Goal: Task Accomplishment & Management: Use online tool/utility

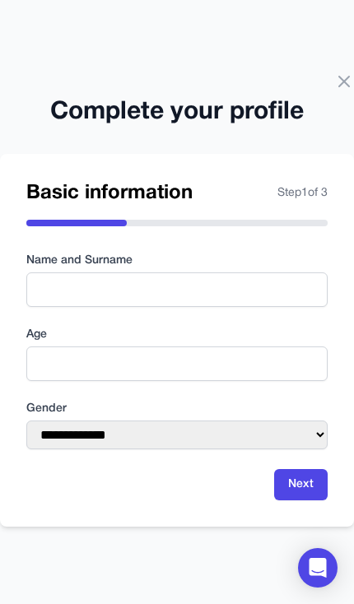
click at [346, 81] on icon at bounding box center [344, 81] width 10 height 10
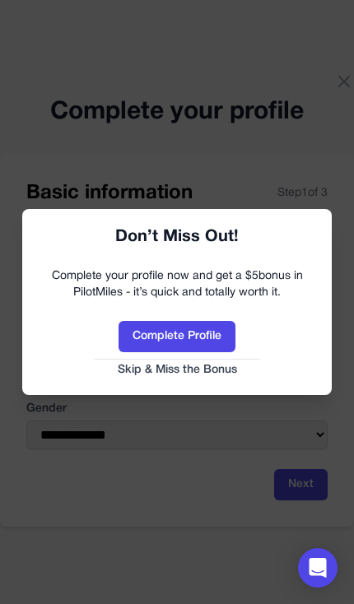
click at [210, 363] on button "Skip & Miss the Bonus" at bounding box center [177, 370] width 276 height 16
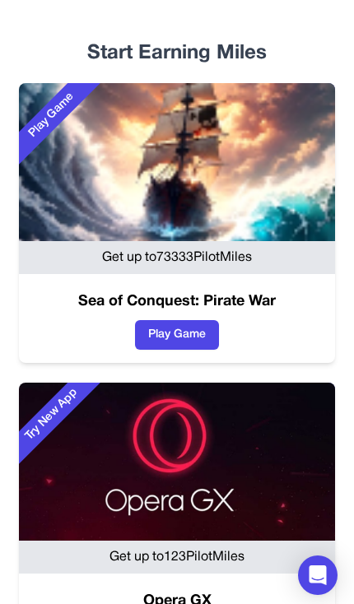
scroll to position [127, 0]
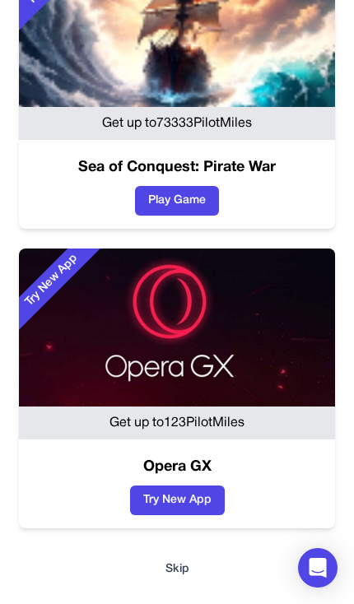
click at [184, 569] on button "Skip" at bounding box center [176, 569] width 327 height 16
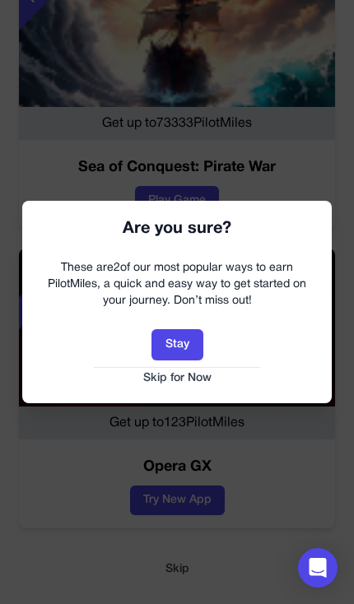
click at [195, 381] on button "Skip for Now" at bounding box center [177, 378] width 276 height 16
